Goal: Transaction & Acquisition: Purchase product/service

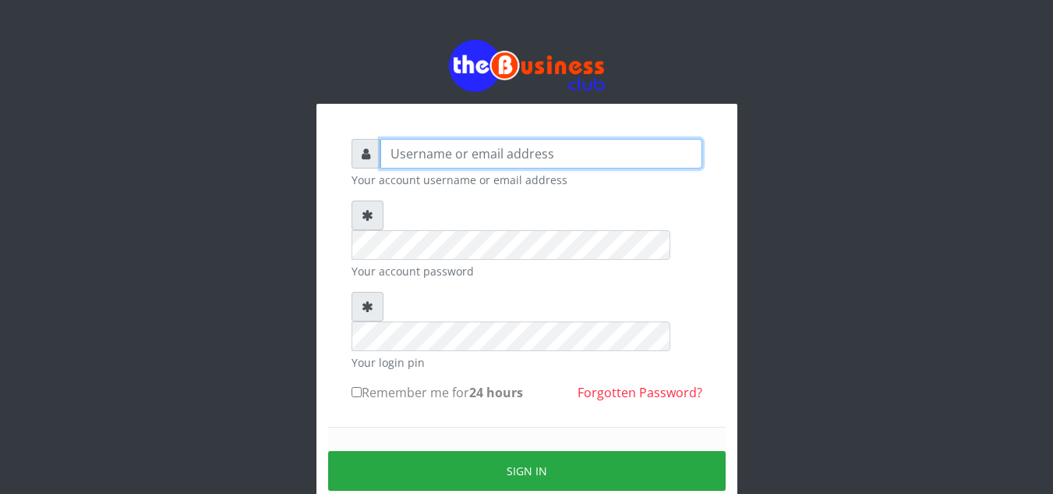
type input "[EMAIL_ADDRESS][DOMAIN_NAME]"
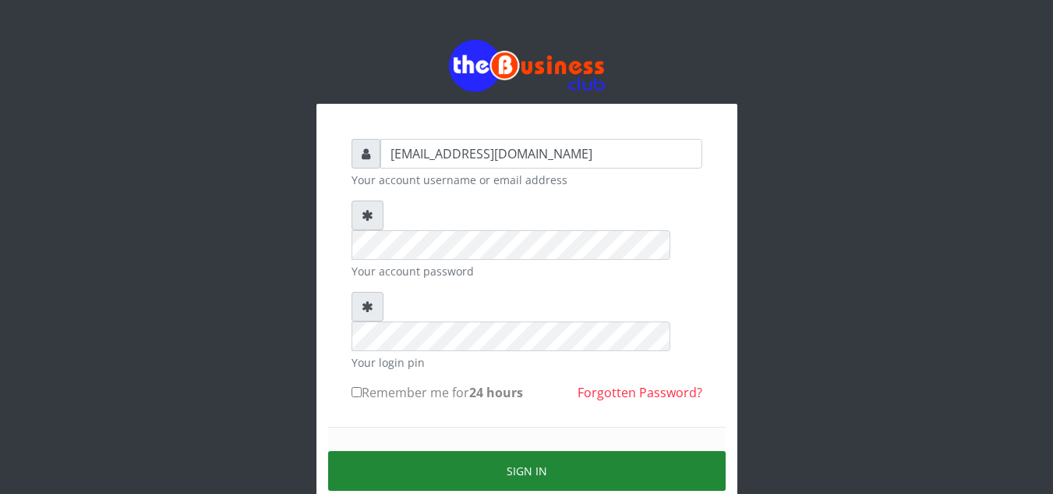
click at [529, 451] on button "Sign in" at bounding box center [527, 471] width 398 height 40
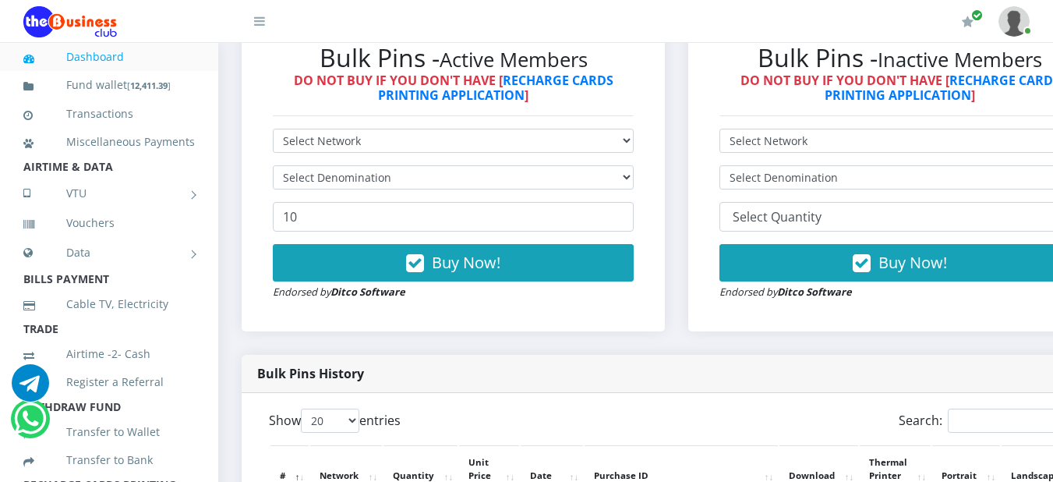
scroll to position [487, 0]
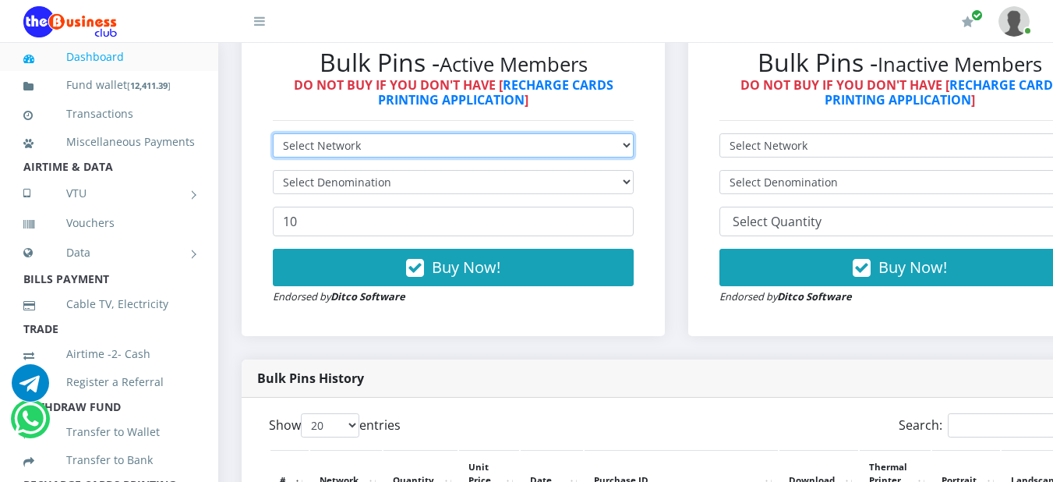
click at [634, 146] on select "Select Network MTN Globacom 9Mobile Airtel" at bounding box center [453, 145] width 361 height 24
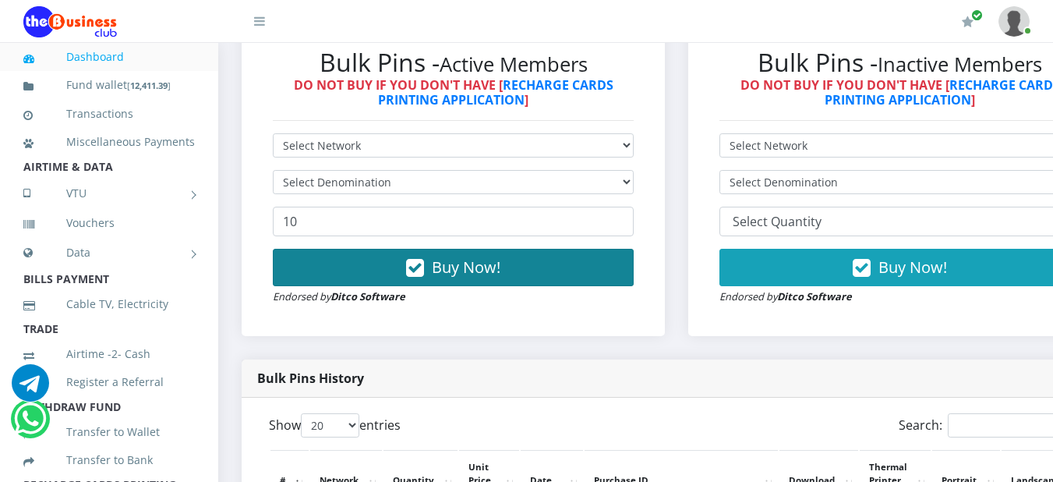
click at [634, 271] on button "Buy Now!" at bounding box center [453, 267] width 361 height 37
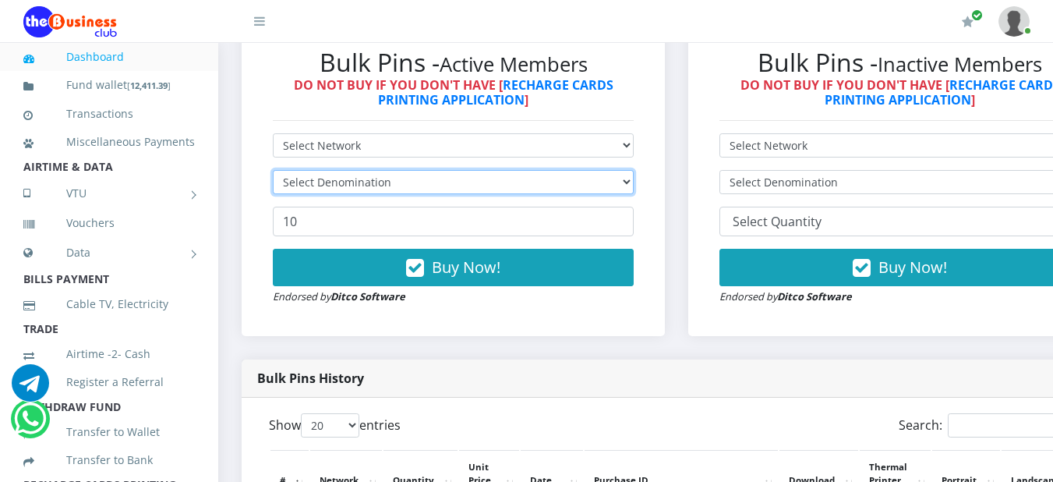
click at [634, 194] on select "Select Denomination" at bounding box center [453, 182] width 361 height 24
click at [634, 184] on select "Select Denomination" at bounding box center [453, 182] width 361 height 24
click at [634, 185] on select "Select Denomination" at bounding box center [453, 182] width 361 height 24
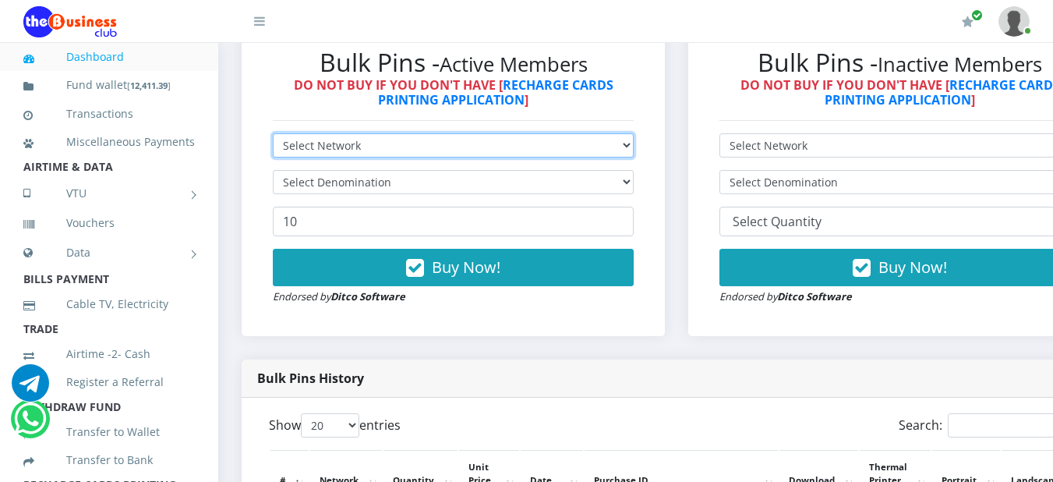
click at [634, 143] on select "Select Network MTN Globacom 9Mobile Airtel" at bounding box center [453, 145] width 361 height 24
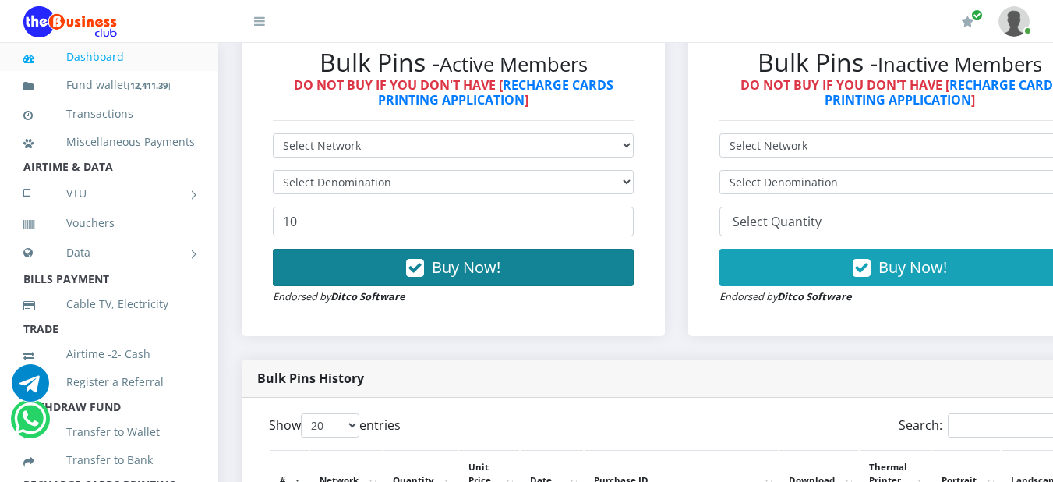
click at [622, 267] on button "Buy Now!" at bounding box center [453, 267] width 361 height 37
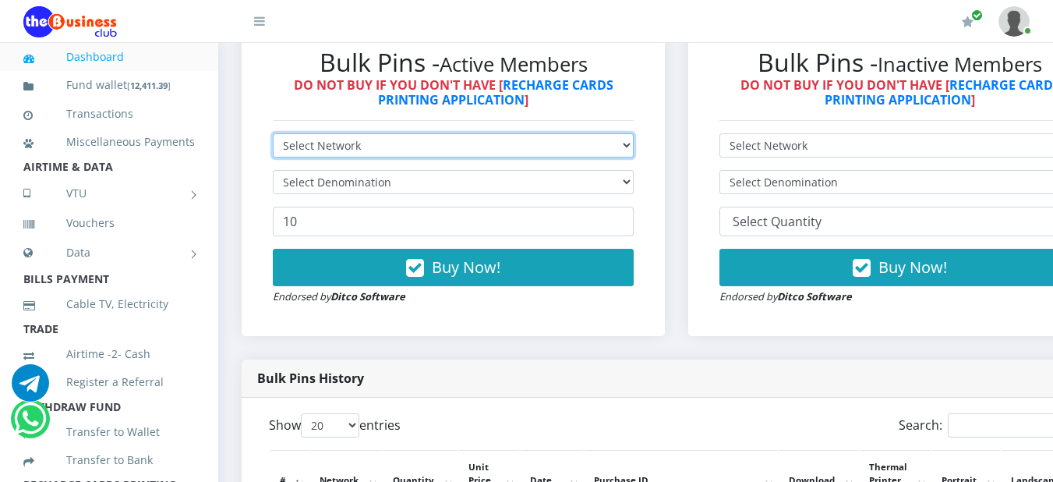
click at [634, 148] on select "Select Network MTN Globacom 9Mobile Airtel" at bounding box center [453, 145] width 361 height 24
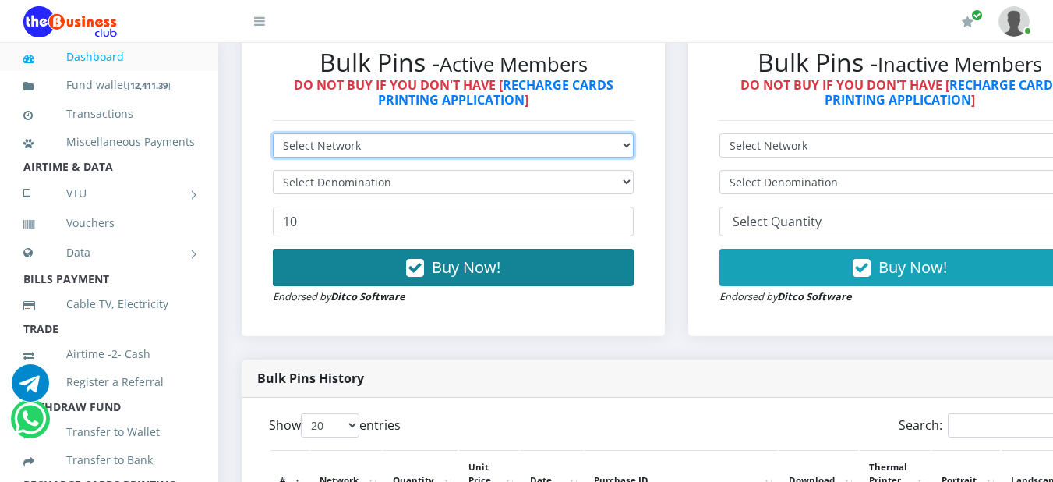
select select "Airtel"
click at [273, 136] on select "Select Network MTN Globacom 9Mobile Airtel" at bounding box center [453, 145] width 361 height 24
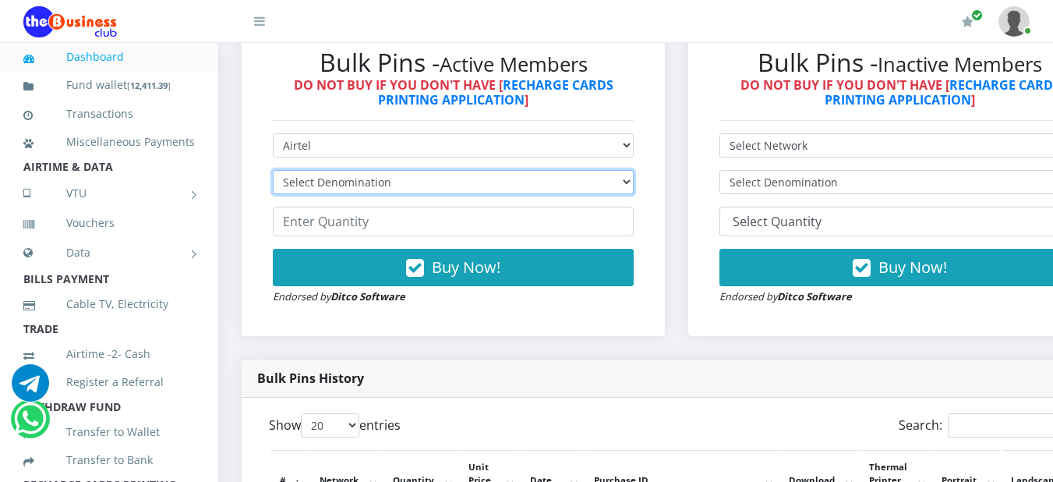
click at [634, 189] on select "Select Denomination Airtel NGN100 - ₦96.38 Airtel NGN200 - ₦192.76 Airtel NGN50…" at bounding box center [453, 182] width 361 height 24
select select "963.8-1000"
click at [273, 173] on select "Select Denomination Airtel NGN100 - ₦96.38 Airtel NGN200 - ₦192.76 Airtel NGN50…" at bounding box center [453, 182] width 361 height 24
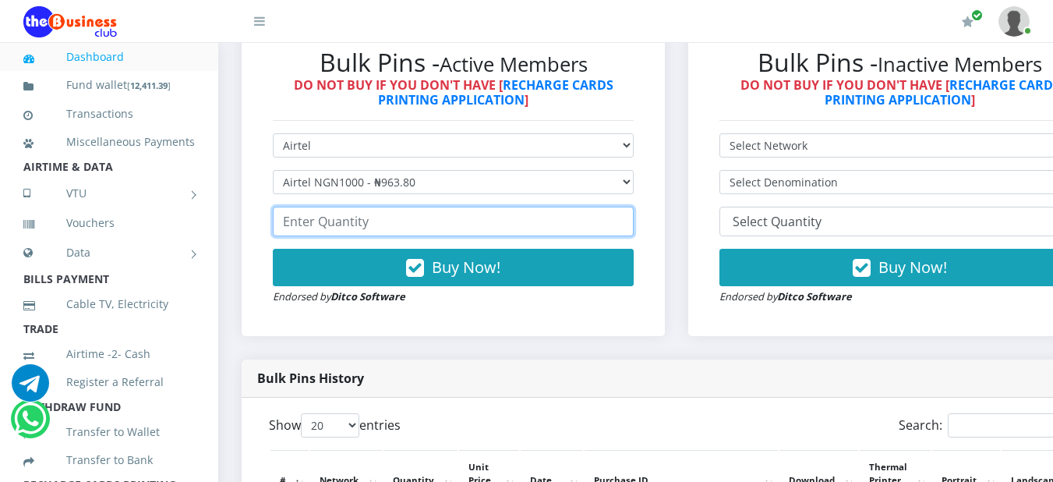
click at [387, 232] on input "number" at bounding box center [453, 222] width 361 height 30
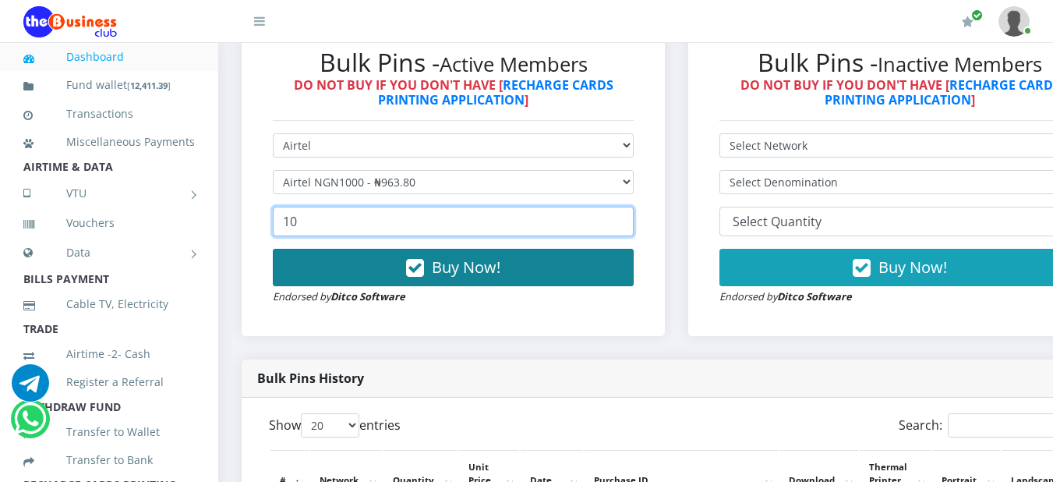
type input "10"
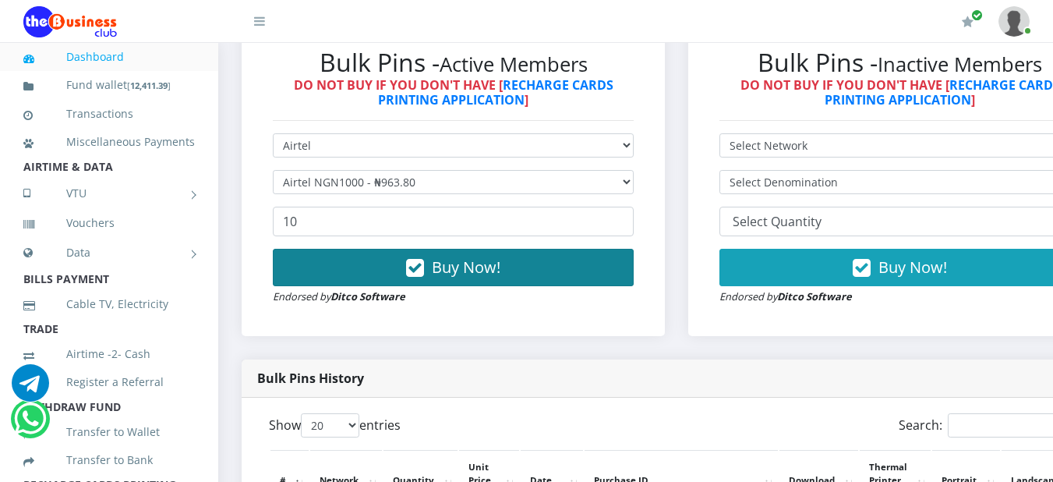
click at [419, 264] on icon "button" at bounding box center [415, 268] width 18 height 16
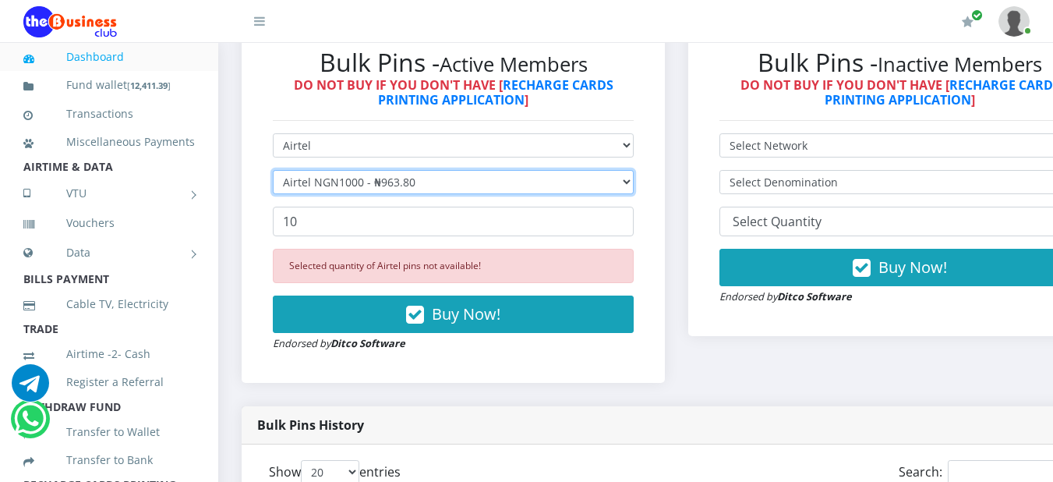
click at [634, 193] on select "Select Denomination Airtel NGN100 - ₦96.38 Airtel NGN200 - ₦192.76 Airtel NGN50…" at bounding box center [453, 182] width 361 height 24
select select "96.38-100"
click at [273, 173] on select "Select Denomination Airtel NGN100 - ₦96.38 Airtel NGN200 - ₦192.76 Airtel NGN50…" at bounding box center [453, 182] width 361 height 24
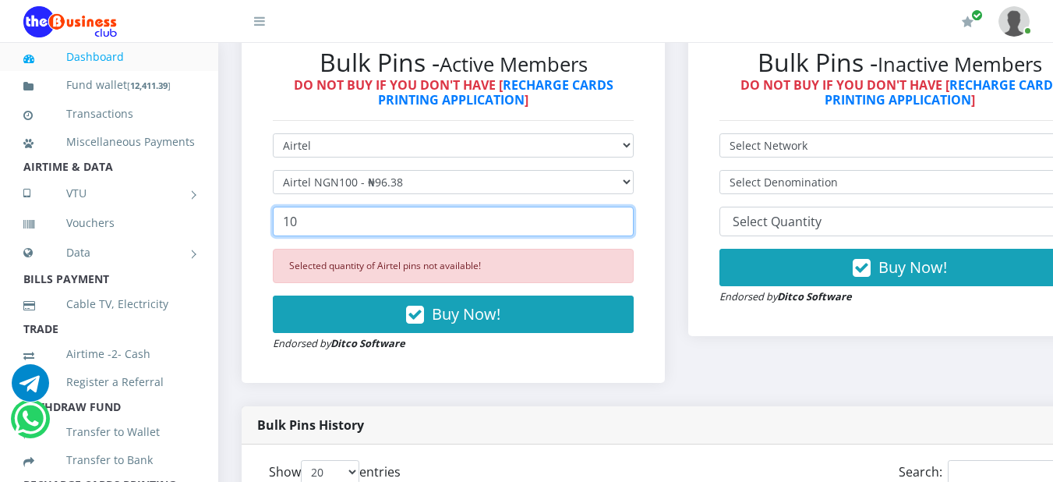
click at [343, 218] on input "10" at bounding box center [453, 222] width 361 height 30
type input "1"
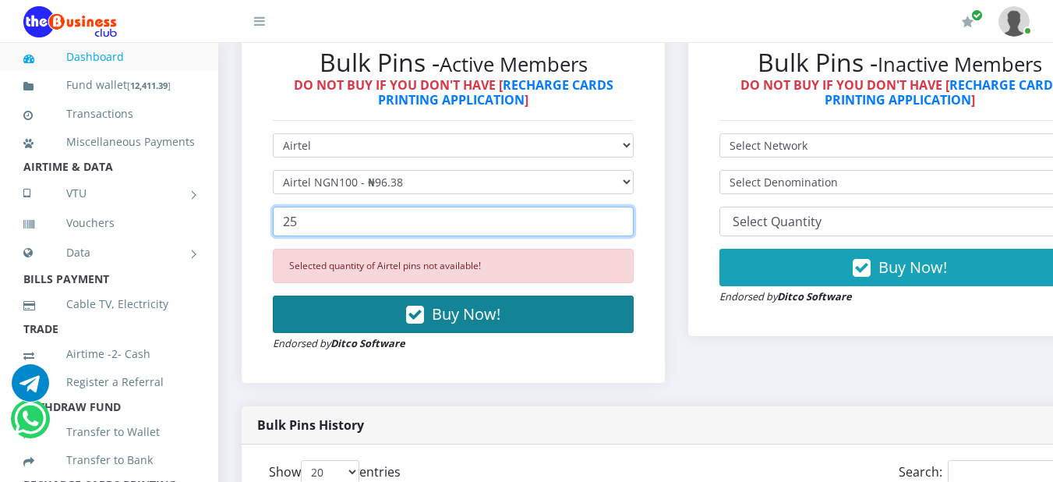
type input "25"
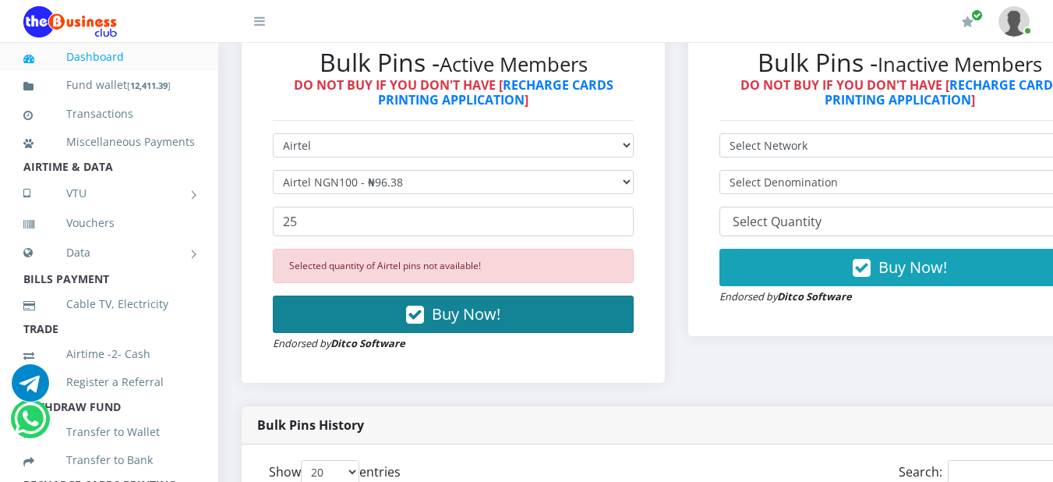
click at [416, 320] on icon "button" at bounding box center [415, 315] width 18 height 16
